Goal: Use online tool/utility: Utilize a website feature to perform a specific function

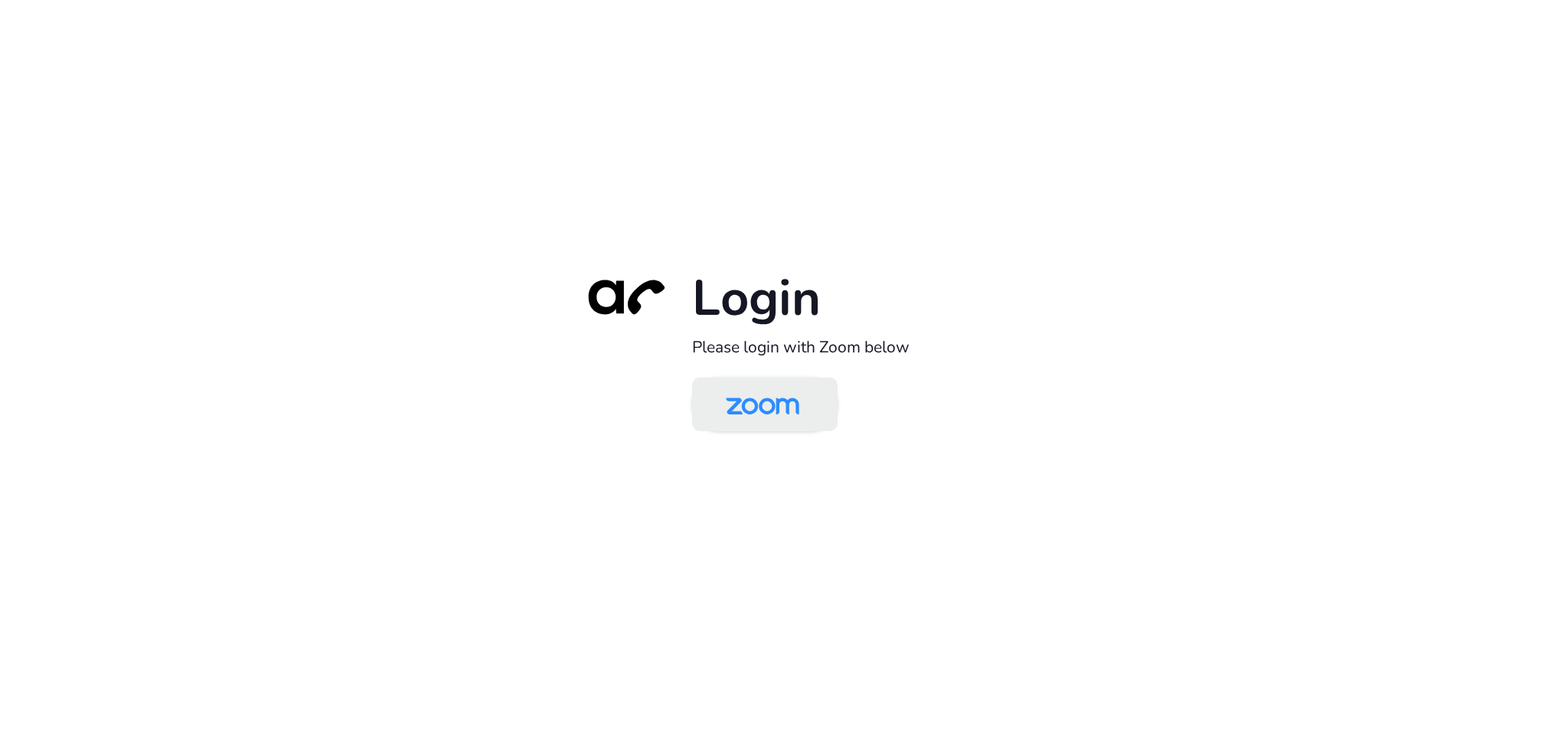
click at [756, 399] on img at bounding box center [762, 405] width 105 height 50
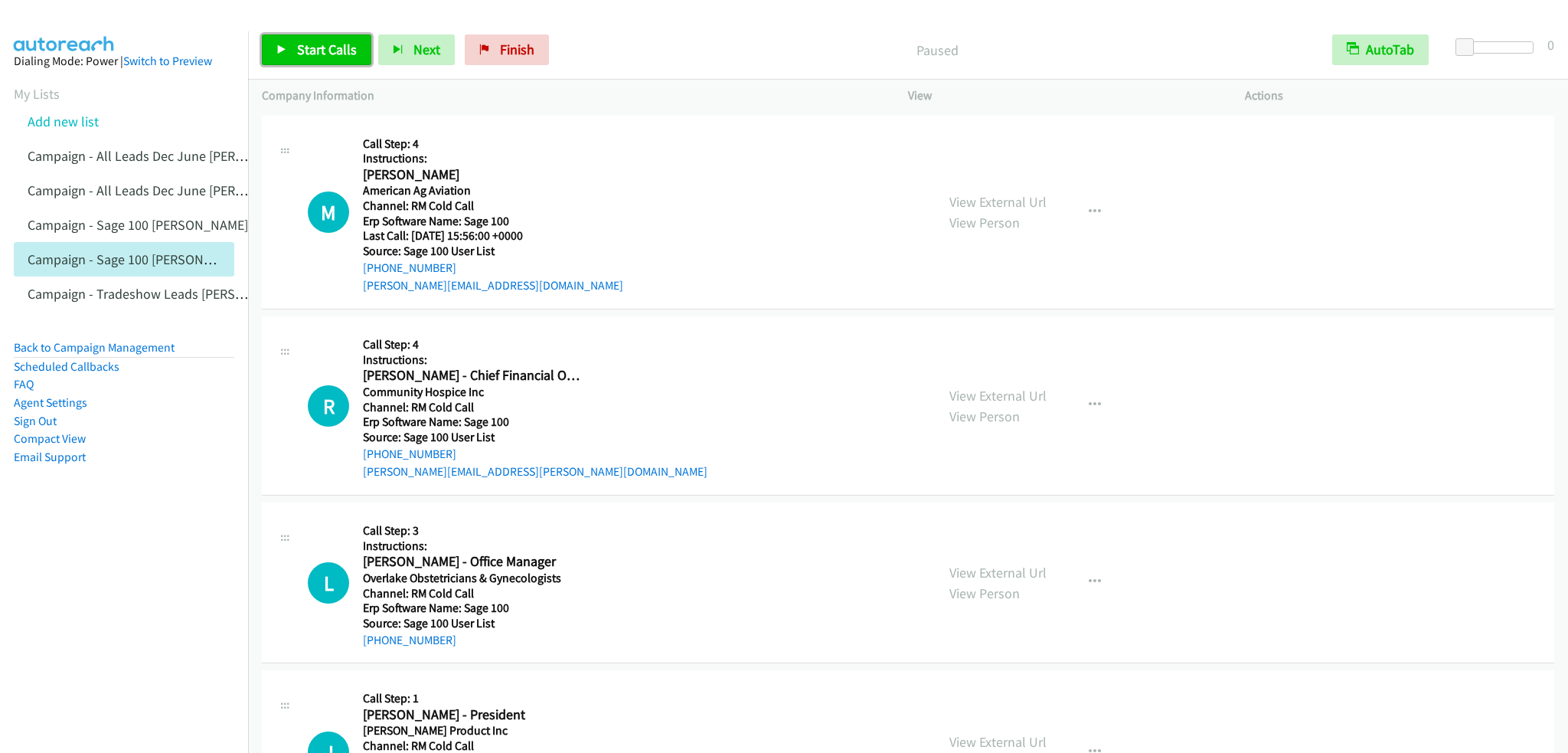
click at [324, 56] on span "Start Calls" at bounding box center [326, 50] width 60 height 18
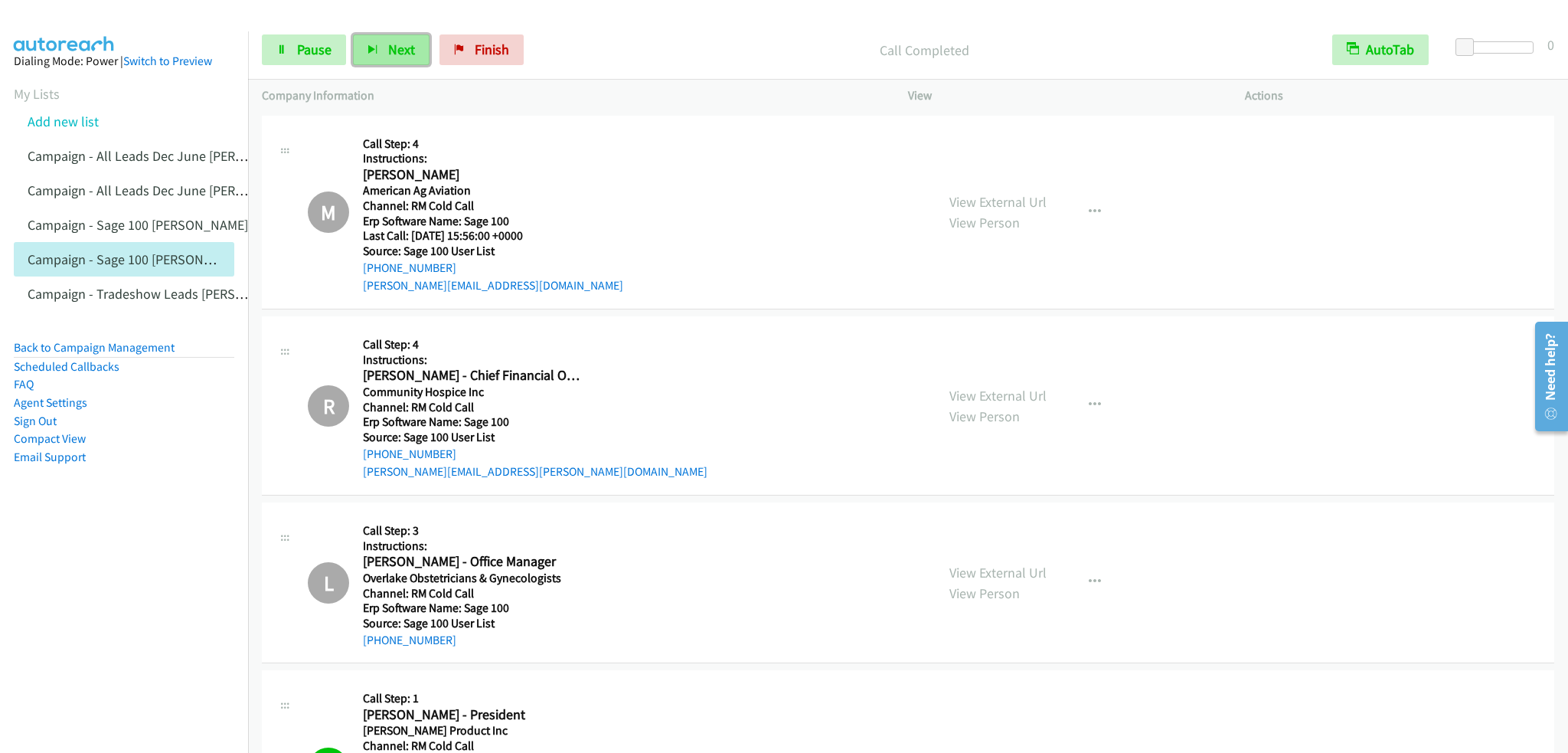
click at [388, 50] on span "Next" at bounding box center [401, 50] width 27 height 18
click at [287, 41] on link "Pause" at bounding box center [304, 50] width 84 height 31
click at [285, 45] on icon at bounding box center [282, 50] width 11 height 11
drag, startPoint x: 289, startPoint y: 51, endPoint x: 277, endPoint y: 19, distance: 34.2
click at [289, 51] on link "Pause" at bounding box center [304, 50] width 84 height 31
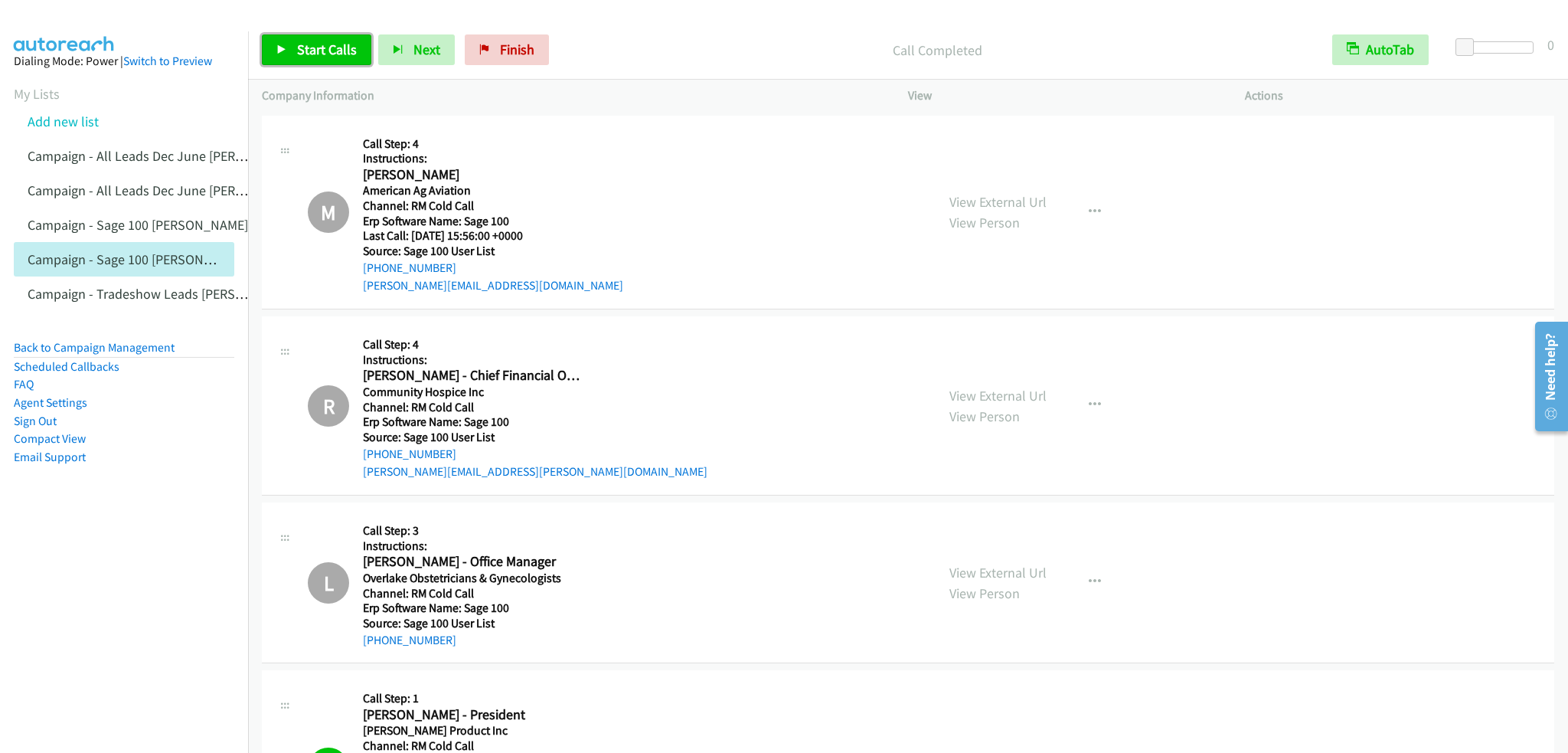
click at [316, 51] on span "Start Calls" at bounding box center [326, 50] width 60 height 18
click at [274, 36] on link "Pause" at bounding box center [304, 50] width 84 height 31
